Goal: Information Seeking & Learning: Stay updated

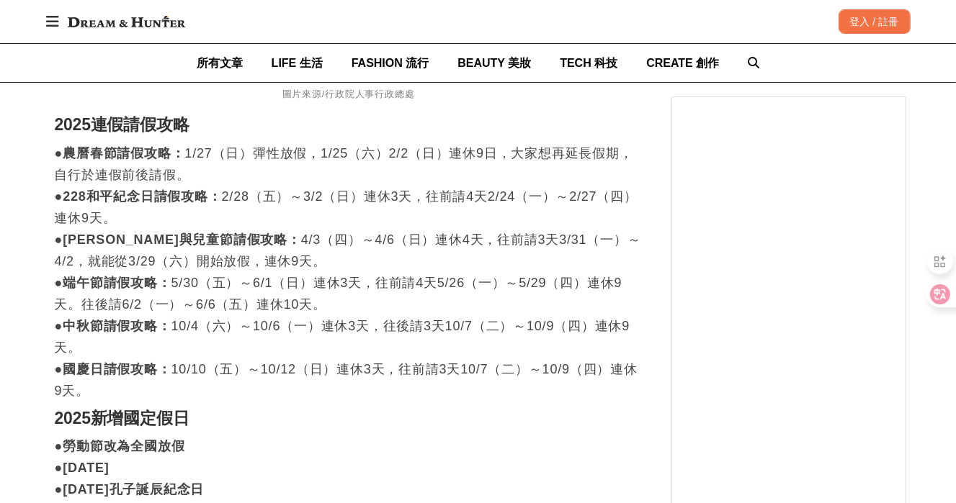
scroll to position [1729, 0]
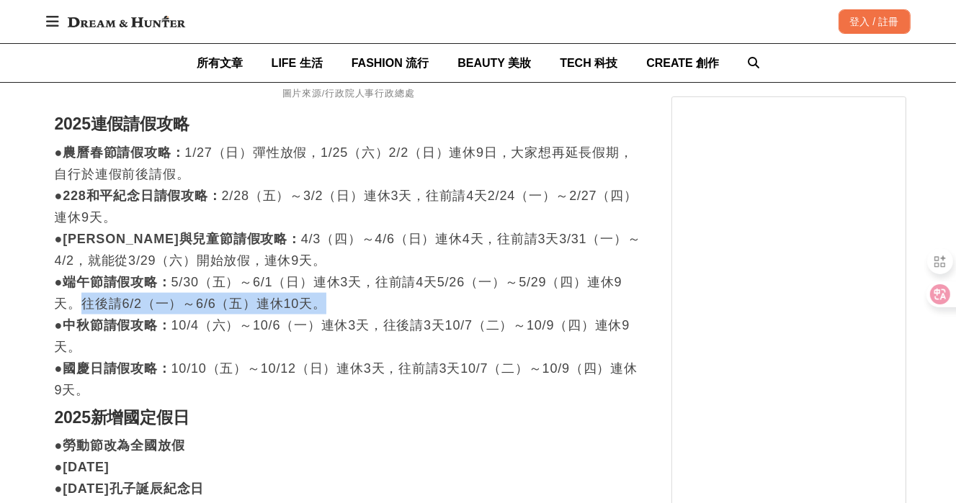
drag, startPoint x: 81, startPoint y: 295, endPoint x: 377, endPoint y: 304, distance: 296.1
click at [377, 304] on p "●農曆春節請假攻略： 1/27（日）彈性放假，1/25（六）2/2（日）連休9日，大家想再延長假期，自行於連假前後請假。 ●228和平紀念日請假攻略： 2/2…" at bounding box center [349, 271] width 588 height 259
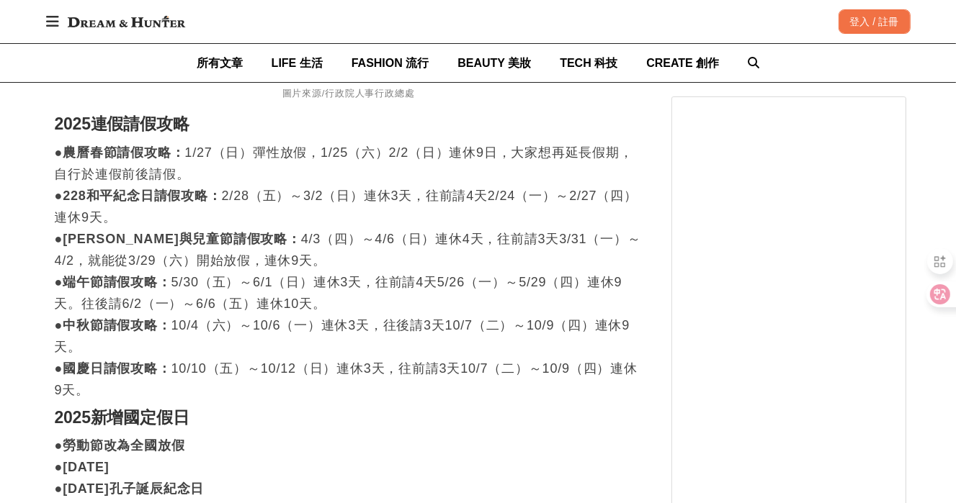
click at [205, 330] on p "●農曆春節請假攻略： 1/27（日）彈性放假，1/25（六）2/2（日）連休9日，大家想再延長假期，自行於連假前後請假。 ●228和平紀念日請假攻略： 2/2…" at bounding box center [349, 271] width 588 height 259
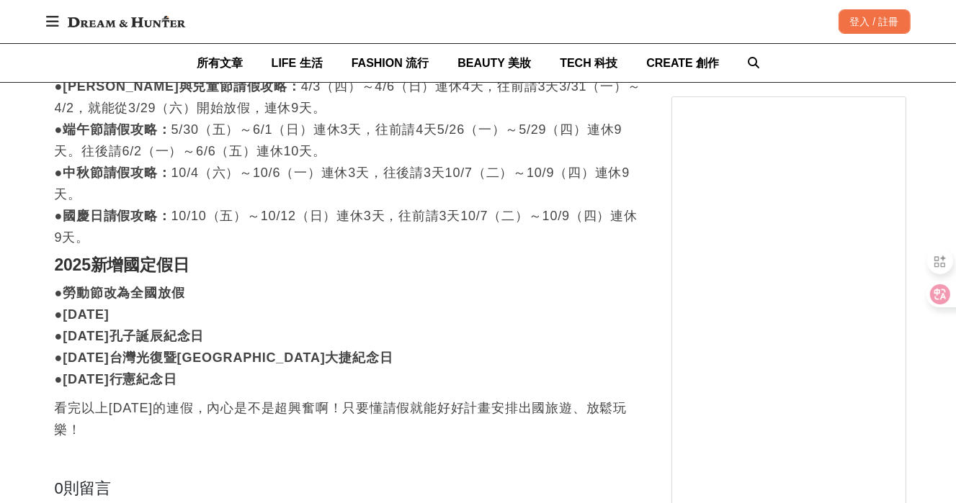
scroll to position [1873, 0]
